Goal: Task Accomplishment & Management: Manage account settings

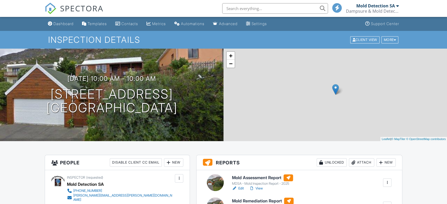
click at [240, 188] on link "Edit" at bounding box center [238, 188] width 12 height 5
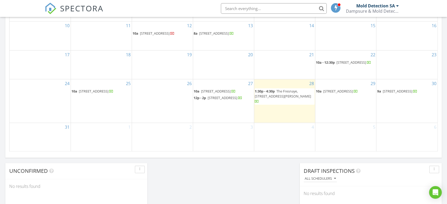
scroll to position [331, 0]
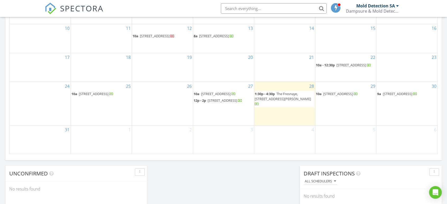
click at [217, 96] on span "70 Afrikander Rd, Cape Town 7975" at bounding box center [216, 93] width 30 height 5
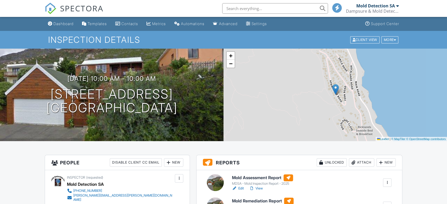
click at [241, 190] on link "Edit" at bounding box center [238, 188] width 12 height 5
